Goal: Information Seeking & Learning: Learn about a topic

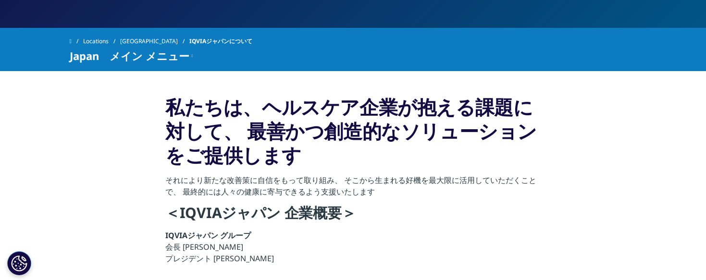
scroll to position [288, 0]
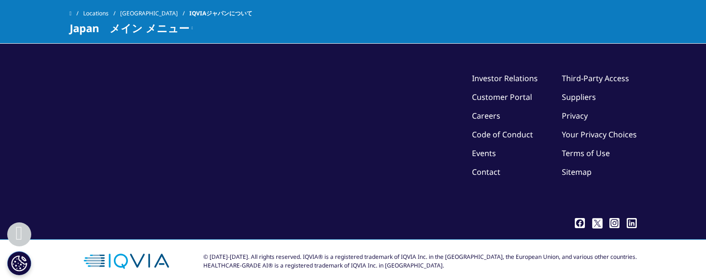
scroll to position [1038, 0]
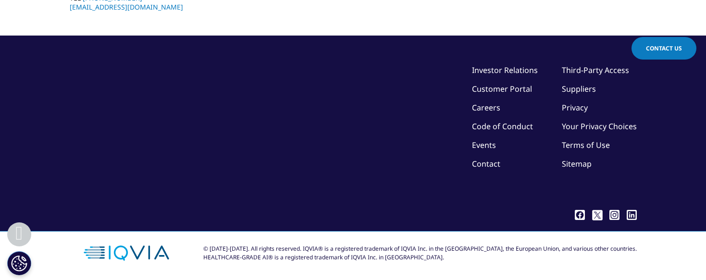
scroll to position [589, 0]
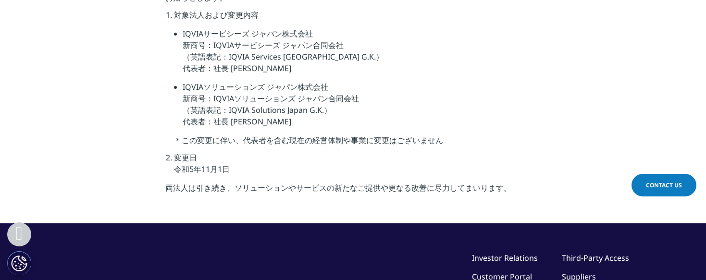
scroll to position [527, 0]
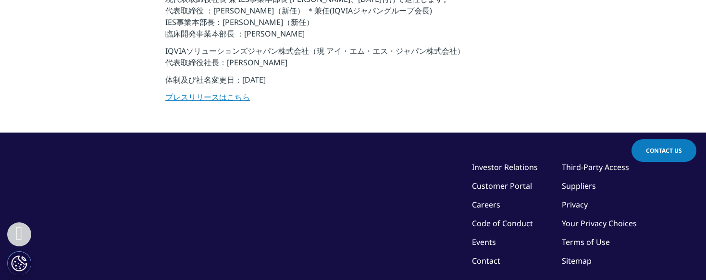
scroll to position [288, 0]
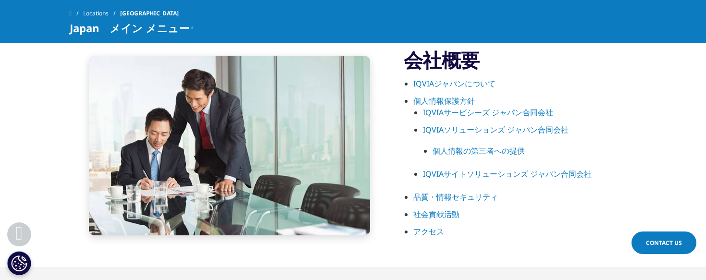
scroll to position [529, 0]
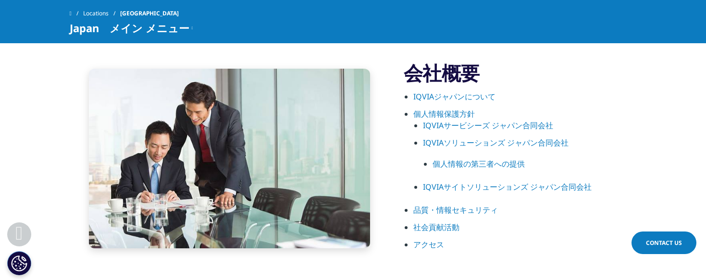
click at [462, 130] on link "IQVIAサービシーズ ジャパン合同会社" at bounding box center [488, 125] width 130 height 11
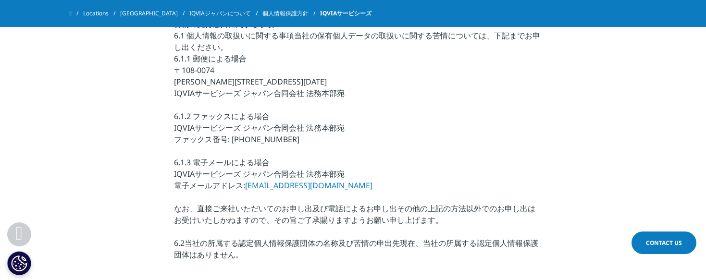
scroll to position [3075, 0]
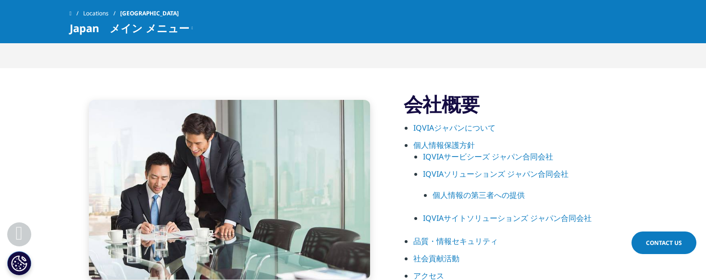
scroll to position [481, 0]
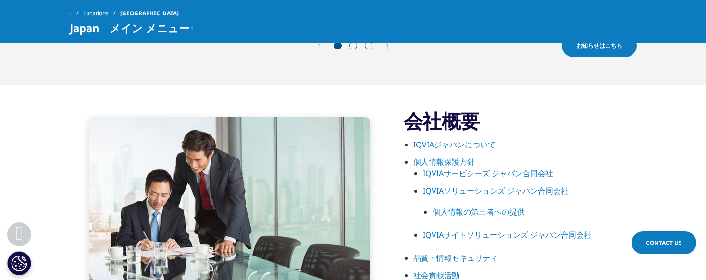
click at [465, 140] on link "IQVIAジャパンについて" at bounding box center [454, 144] width 82 height 11
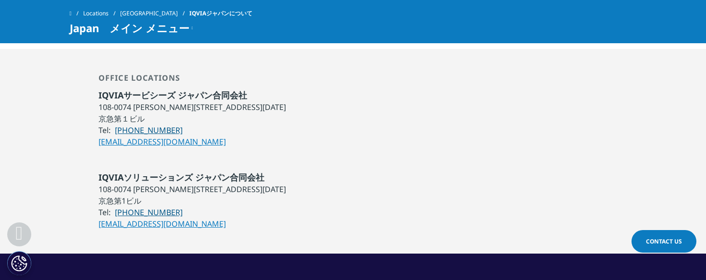
scroll to position [817, 0]
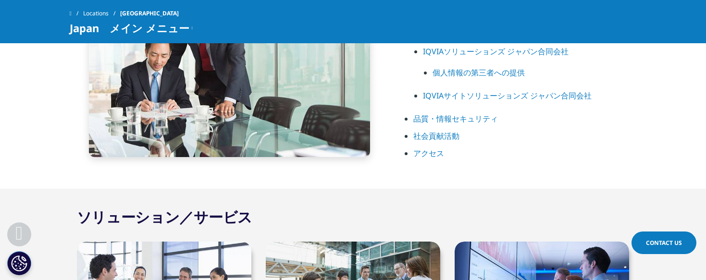
scroll to position [625, 0]
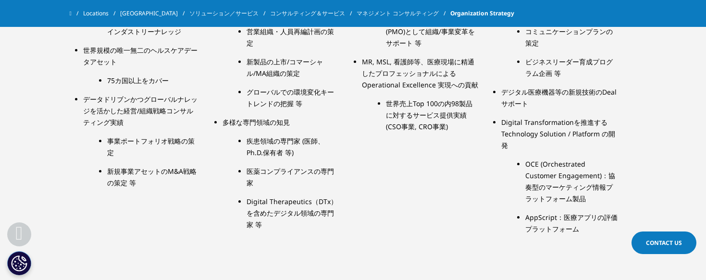
scroll to position [865, 0]
